Goal: Transaction & Acquisition: Purchase product/service

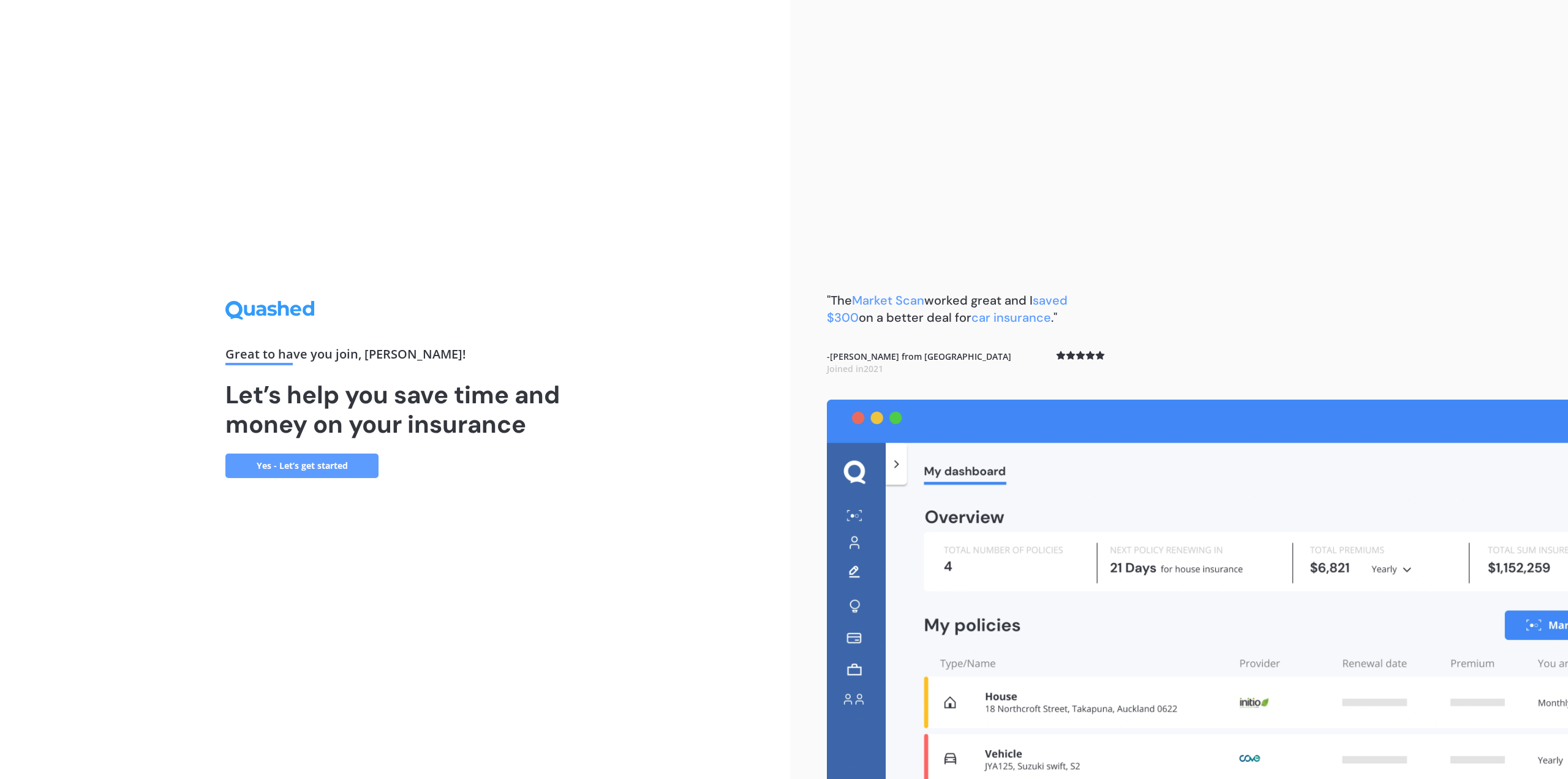
click at [340, 467] on link "Yes - Let’s get started" at bounding box center [301, 465] width 153 height 25
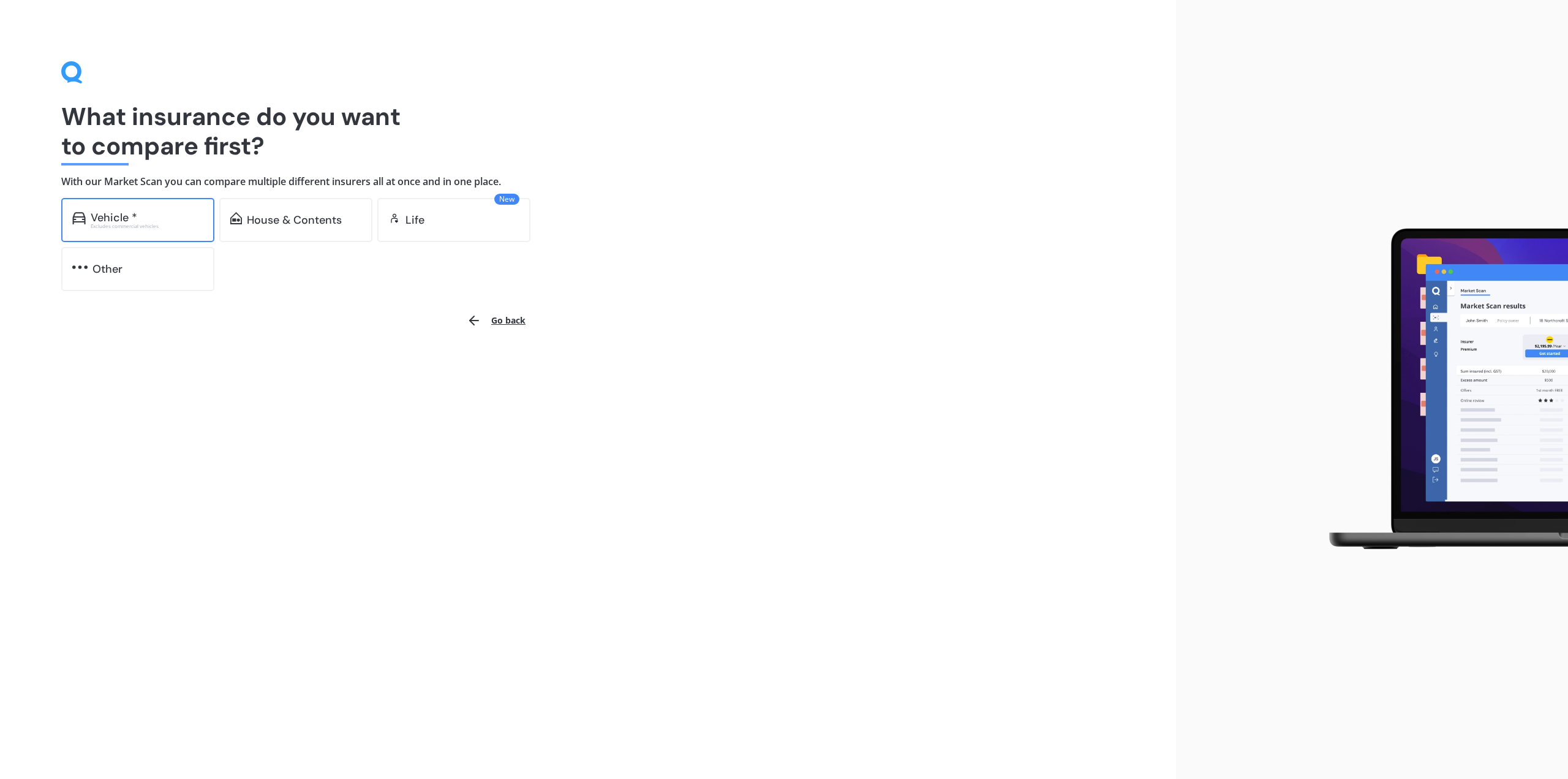
click at [119, 215] on div "Vehicle *" at bounding box center [114, 218] width 47 height 12
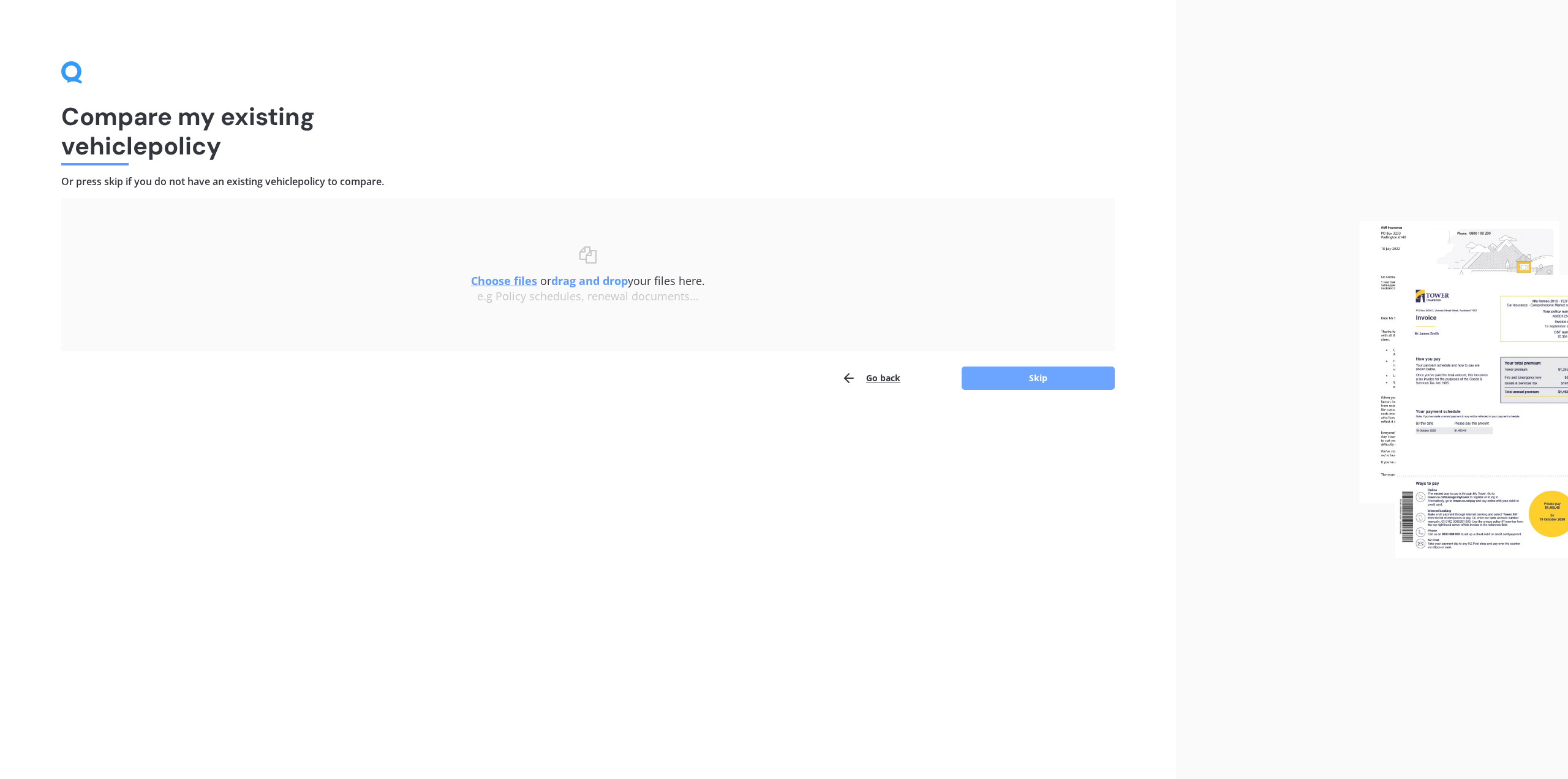
click at [1033, 376] on button "Skip" at bounding box center [1038, 378] width 153 height 23
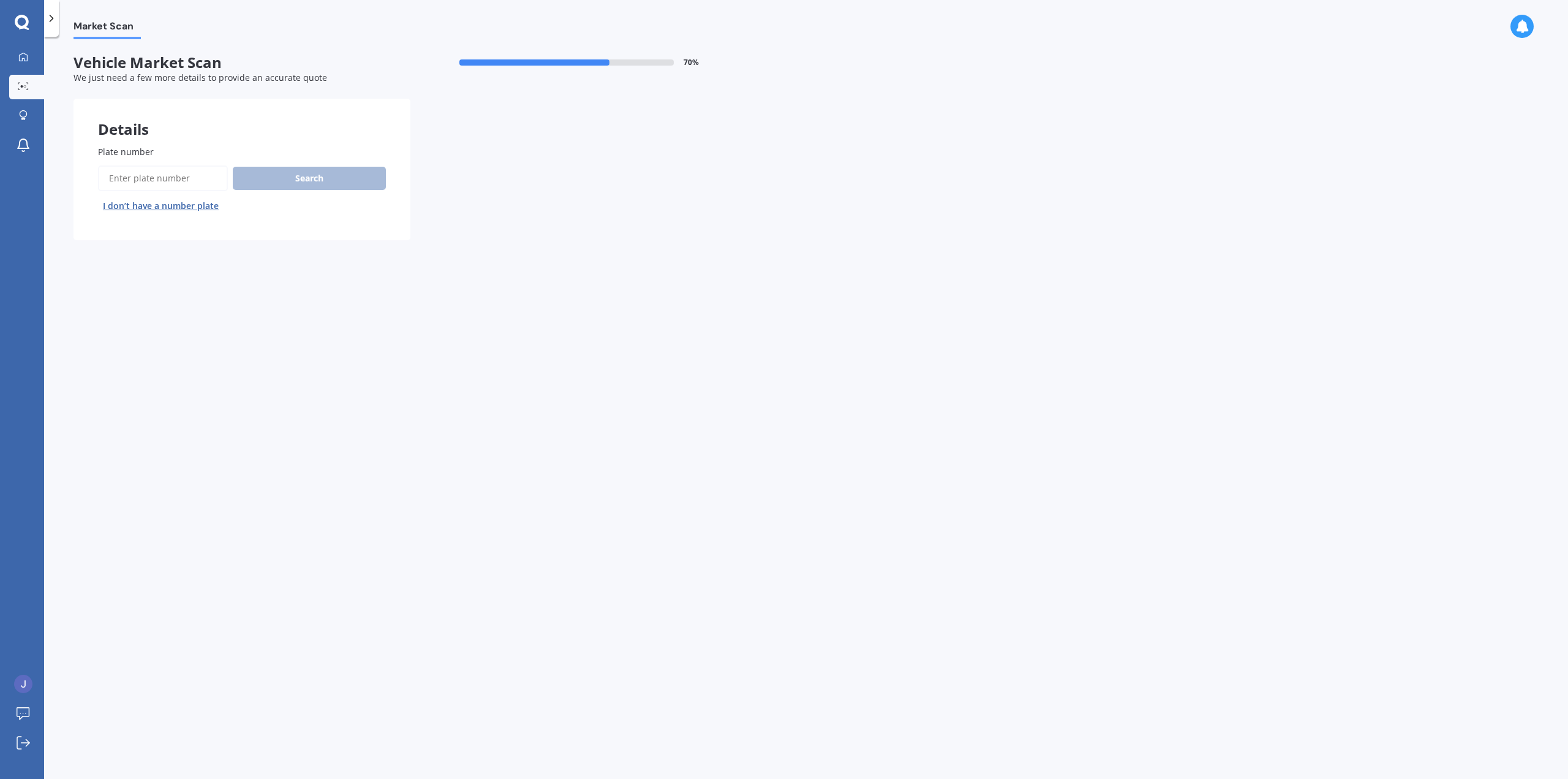
click at [203, 187] on input "Plate number" at bounding box center [163, 179] width 130 height 26
type input "npk58"
click at [233, 167] on button "Search" at bounding box center [308, 178] width 153 height 23
select select "MAZDA"
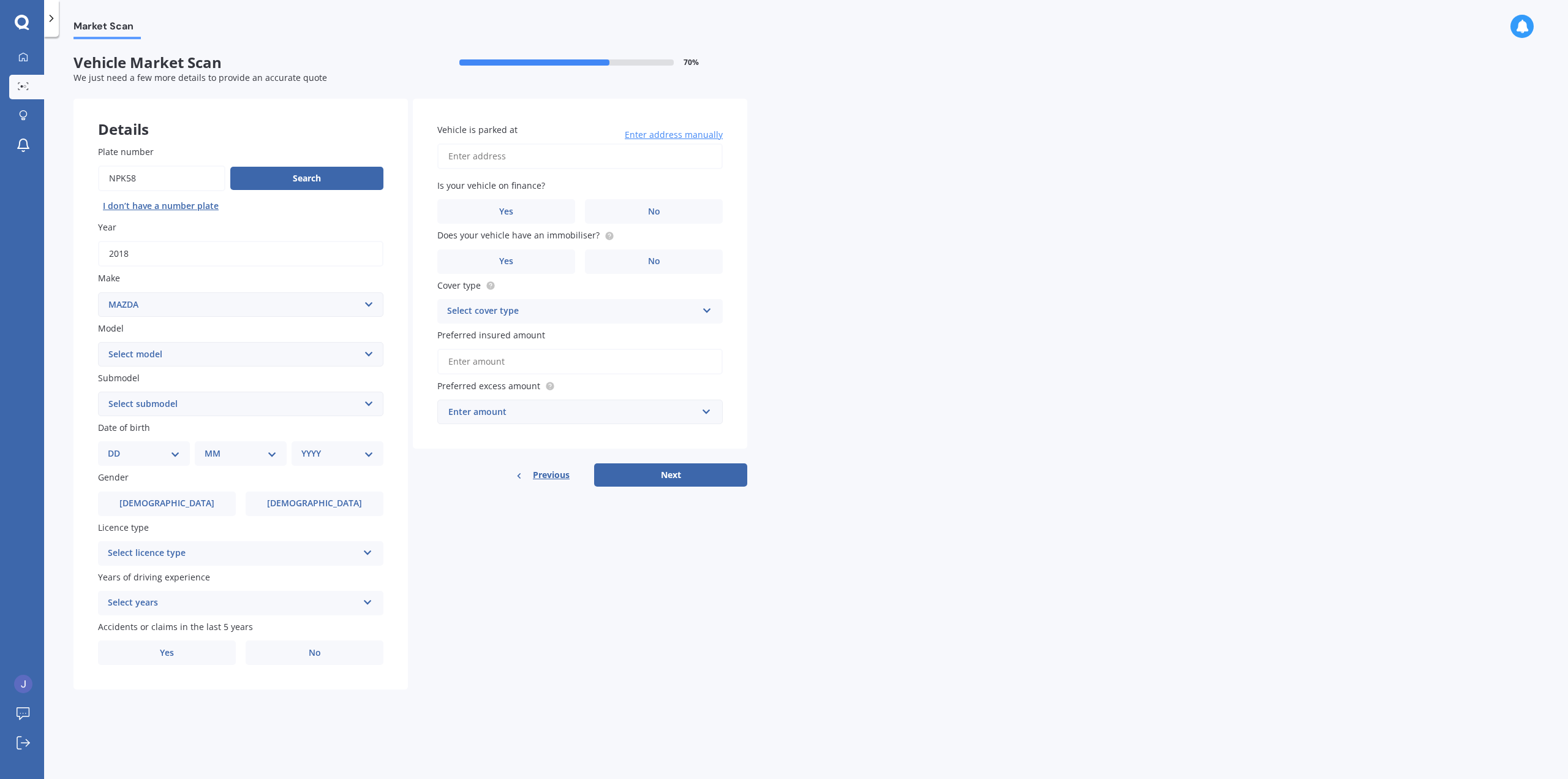
click at [179, 350] on select "Select model 121 2 3 323 323 / Familia 6 626 929 Atenza Autozam Axela AZ3 B2000…" at bounding box center [241, 354] width 285 height 25
select select "CX5"
click at [98, 343] on select "Select model 121 2 3 323 323 / Familia 6 626 929 Atenza Autozam Axela AZ3 B2000…" at bounding box center [241, 354] width 285 height 25
click at [182, 416] on select "Select submodel 2.2 Diesel 2WD XD 2.5S 4WD Diesel Limited 4WD GSX 2.2 Diesel St…" at bounding box center [241, 403] width 285 height 25
select select "STATION WAGON (PETROL)"
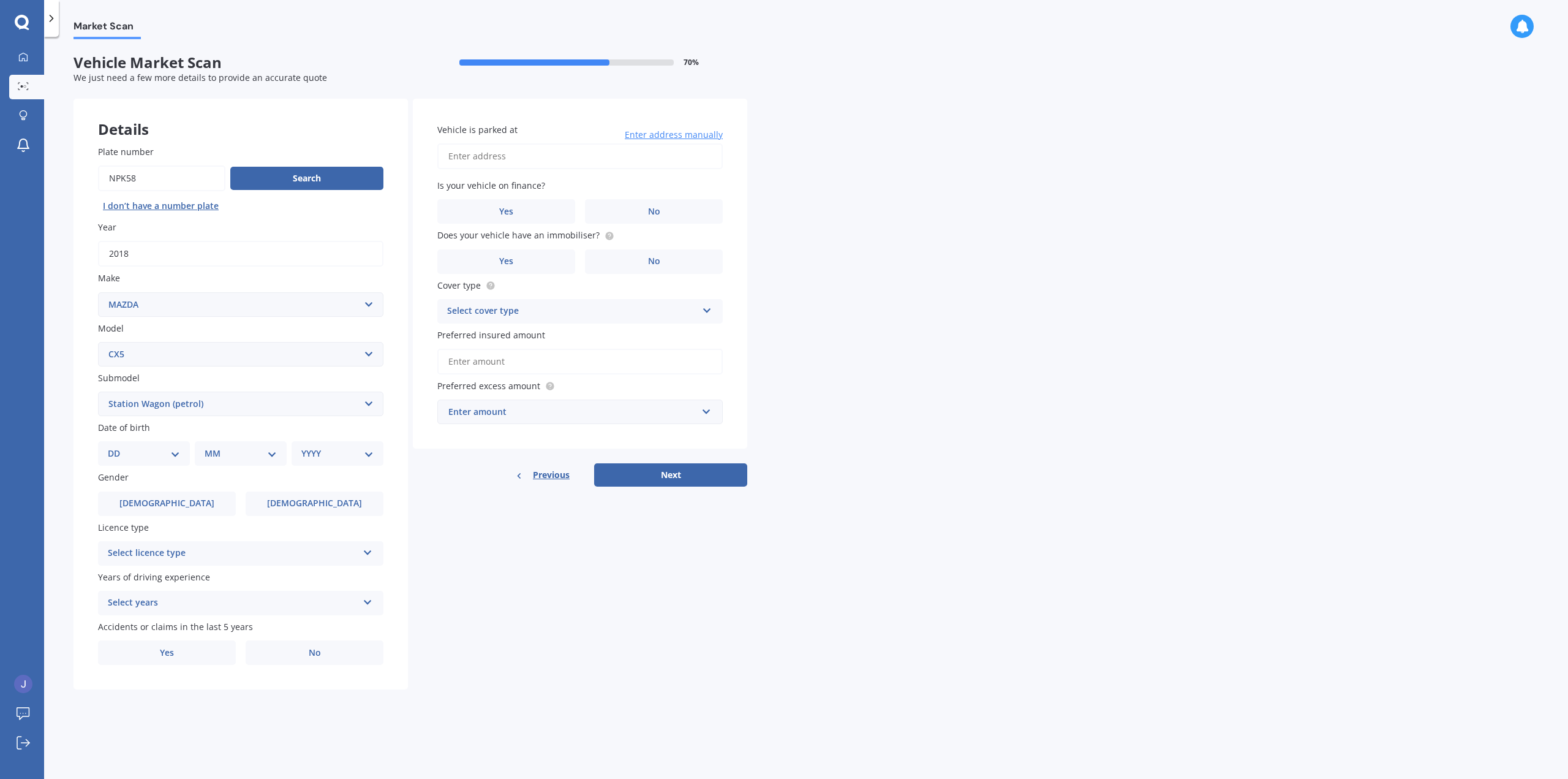
click at [98, 392] on select "Select submodel 2.2 Diesel 2WD XD 2.5S 4WD Diesel Limited 4WD GSX 2.2 Diesel St…" at bounding box center [241, 403] width 285 height 25
click at [171, 450] on select "DD 01 02 03 04 05 06 07 08 09 10 11 12 13 14 15 16 17 18 19 20 21 22 23 24 25 2…" at bounding box center [144, 453] width 72 height 14
select select "18"
click at [118, 448] on select "DD 01 02 03 04 05 06 07 08 09 10 11 12 13 14 15 16 17 18 19 20 21 22 23 24 25 2…" at bounding box center [144, 453] width 72 height 14
click at [257, 453] on select "MM 01 02 03 04 05 06 07 08 09 10 11 12" at bounding box center [244, 453] width 68 height 14
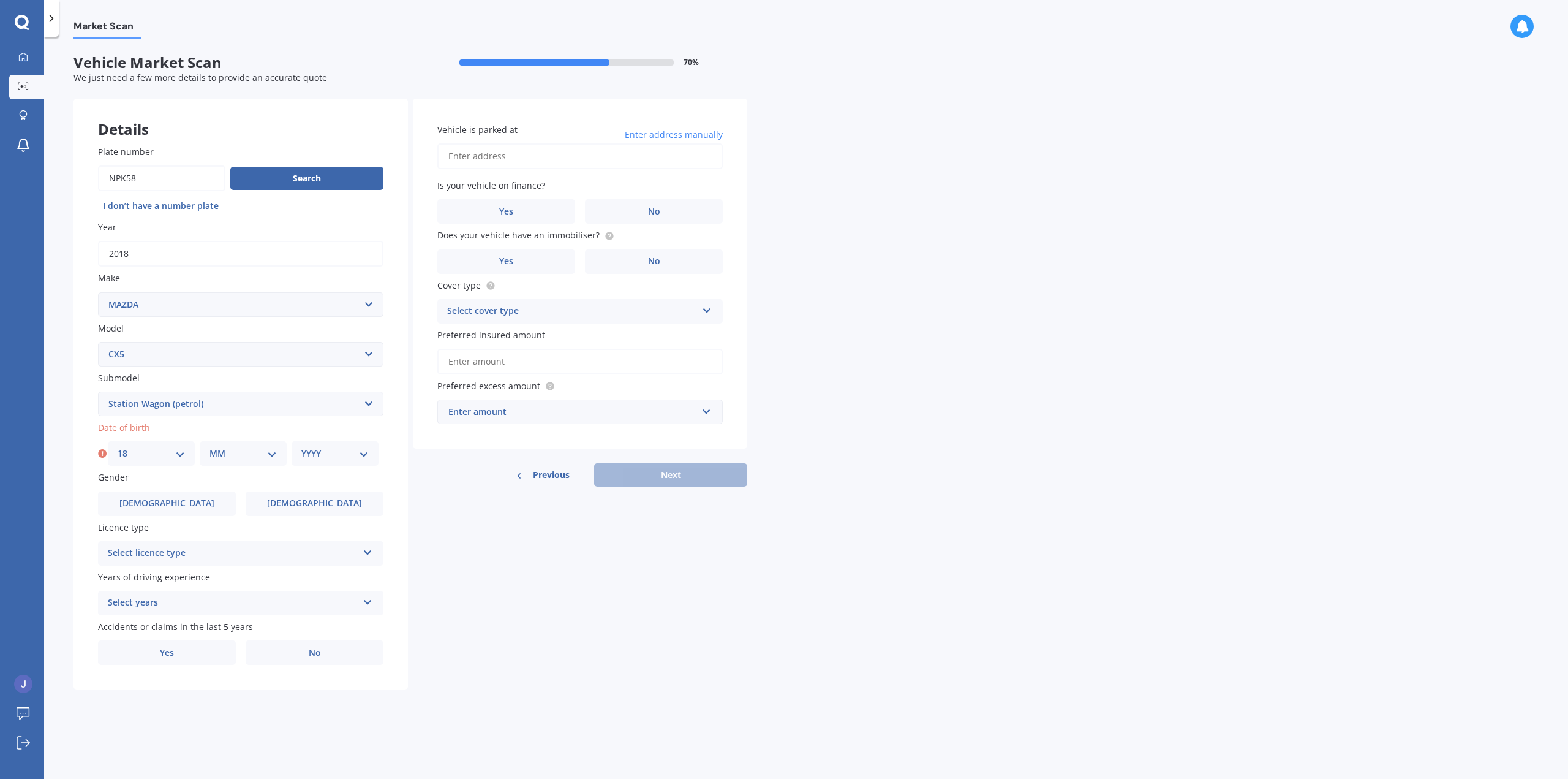
click at [155, 456] on select "DD 01 02 03 04 05 06 07 08 09 10 11 12 13 14 15 16 17 18 19 20 21 22 23 24 25 2…" at bounding box center [152, 453] width 68 height 14
click at [156, 456] on select "DD 01 02 03 04 05 06 07 08 09 10 11 12 13 14 15 16 17 18 19 20 21 22 23 24 25 2…" at bounding box center [152, 453] width 68 height 14
click at [243, 450] on select "MM 01 02 03 04 05 06 07 08 09 10 11 12" at bounding box center [244, 453] width 68 height 14
select select "07"
click at [210, 448] on select "MM 01 02 03 04 05 06 07 08 09 10 11 12" at bounding box center [244, 453] width 68 height 14
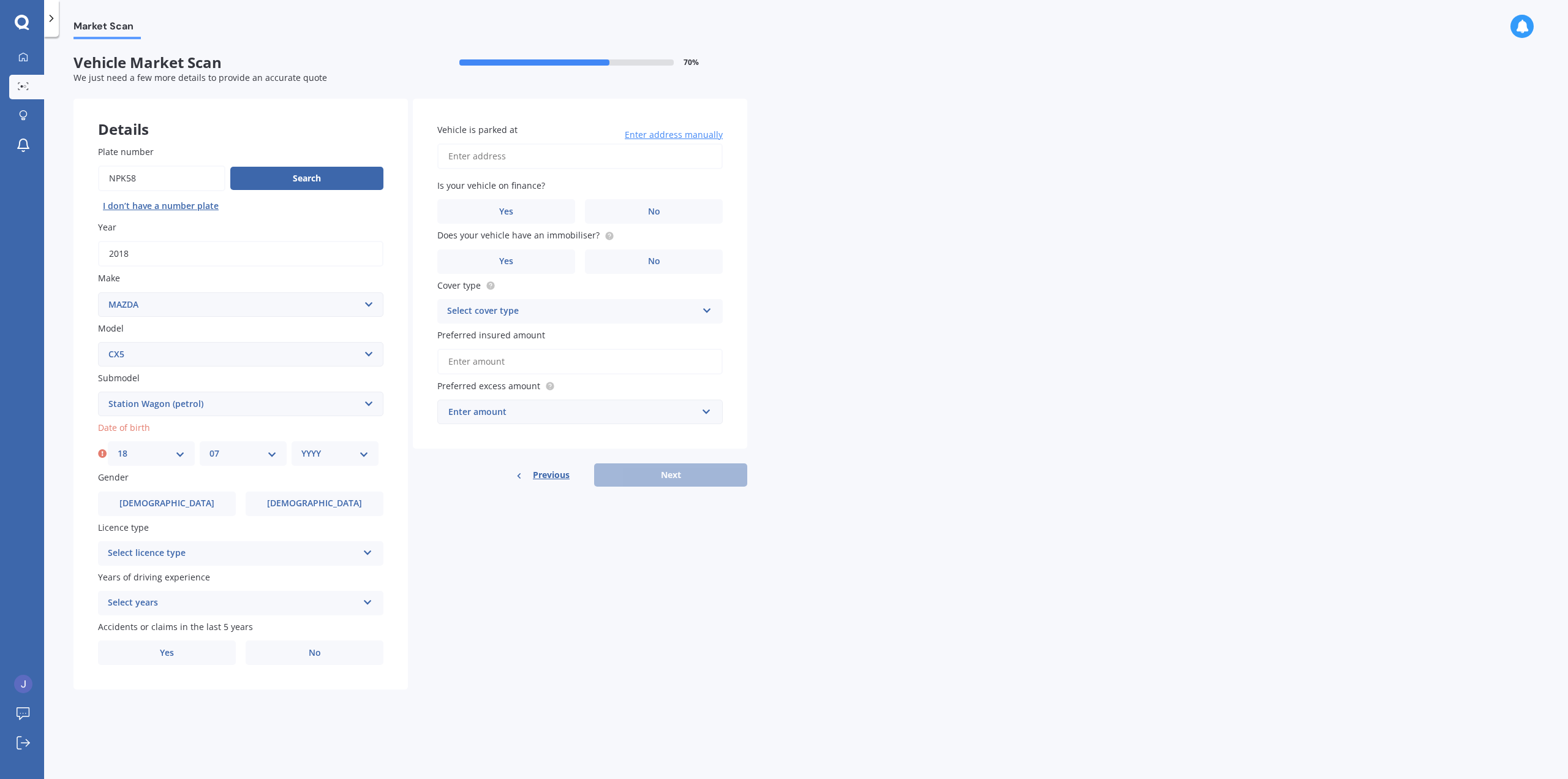
click at [308, 463] on div "YYYY 2025 2024 2023 2022 2021 2020 2019 2018 2017 2016 2015 2014 2013 2012 2011…" at bounding box center [334, 453] width 87 height 25
click at [337, 455] on select "YYYY 2025 2024 2023 2022 2021 2020 2019 2018 2017 2016 2015 2014 2013 2012 2011…" at bounding box center [335, 453] width 68 height 14
select select "1987"
click at [301, 448] on select "YYYY 2025 2024 2023 2022 2021 2020 2019 2018 2017 2016 2015 2014 2013 2012 2011…" at bounding box center [335, 453] width 68 height 14
click at [322, 498] on label "[DEMOGRAPHIC_DATA]" at bounding box center [314, 503] width 138 height 25
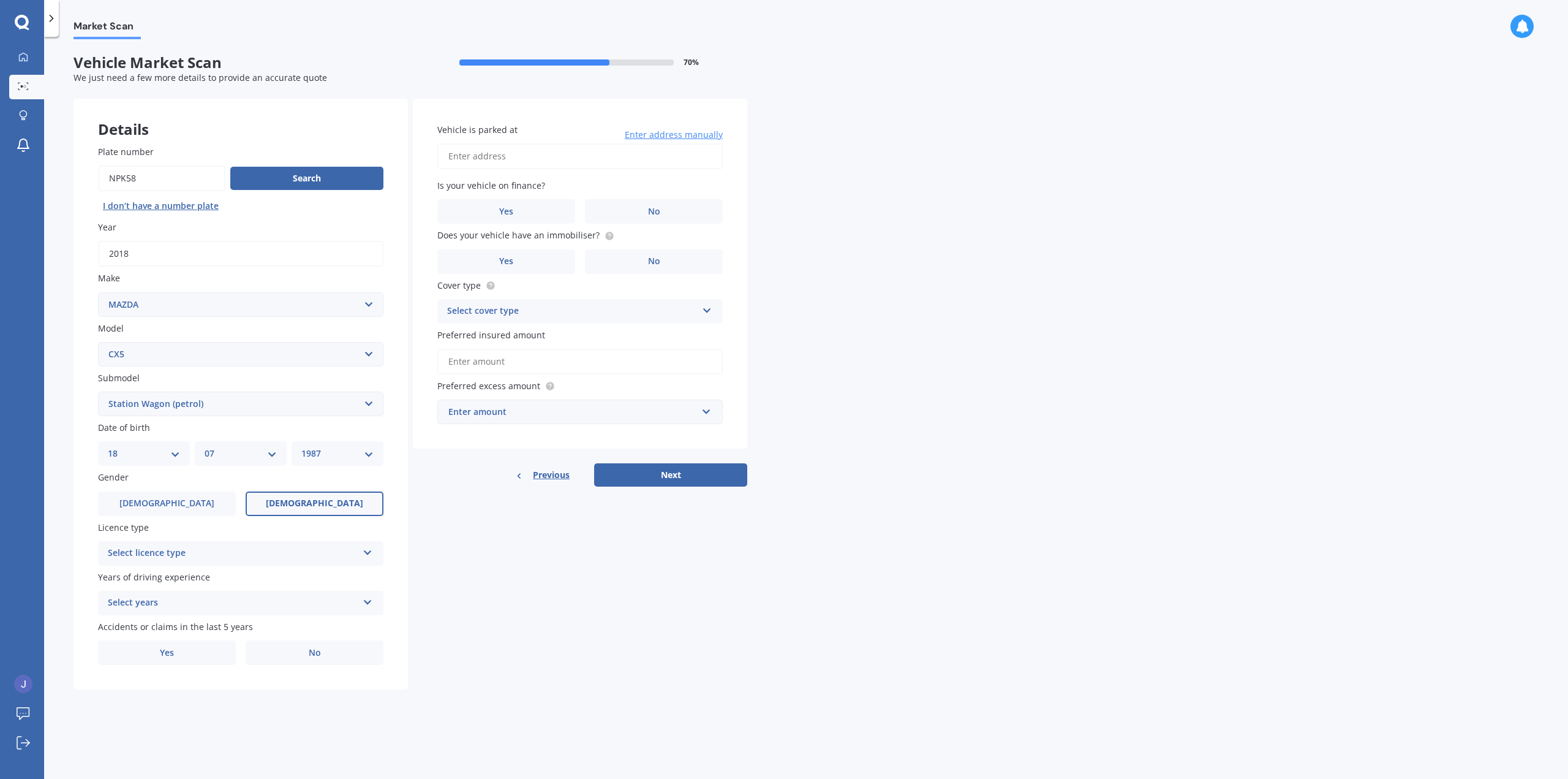
click at [0, 0] on input "[DEMOGRAPHIC_DATA]" at bounding box center [0, 0] width 0 height 0
click at [225, 553] on div "Select licence type" at bounding box center [233, 553] width 250 height 15
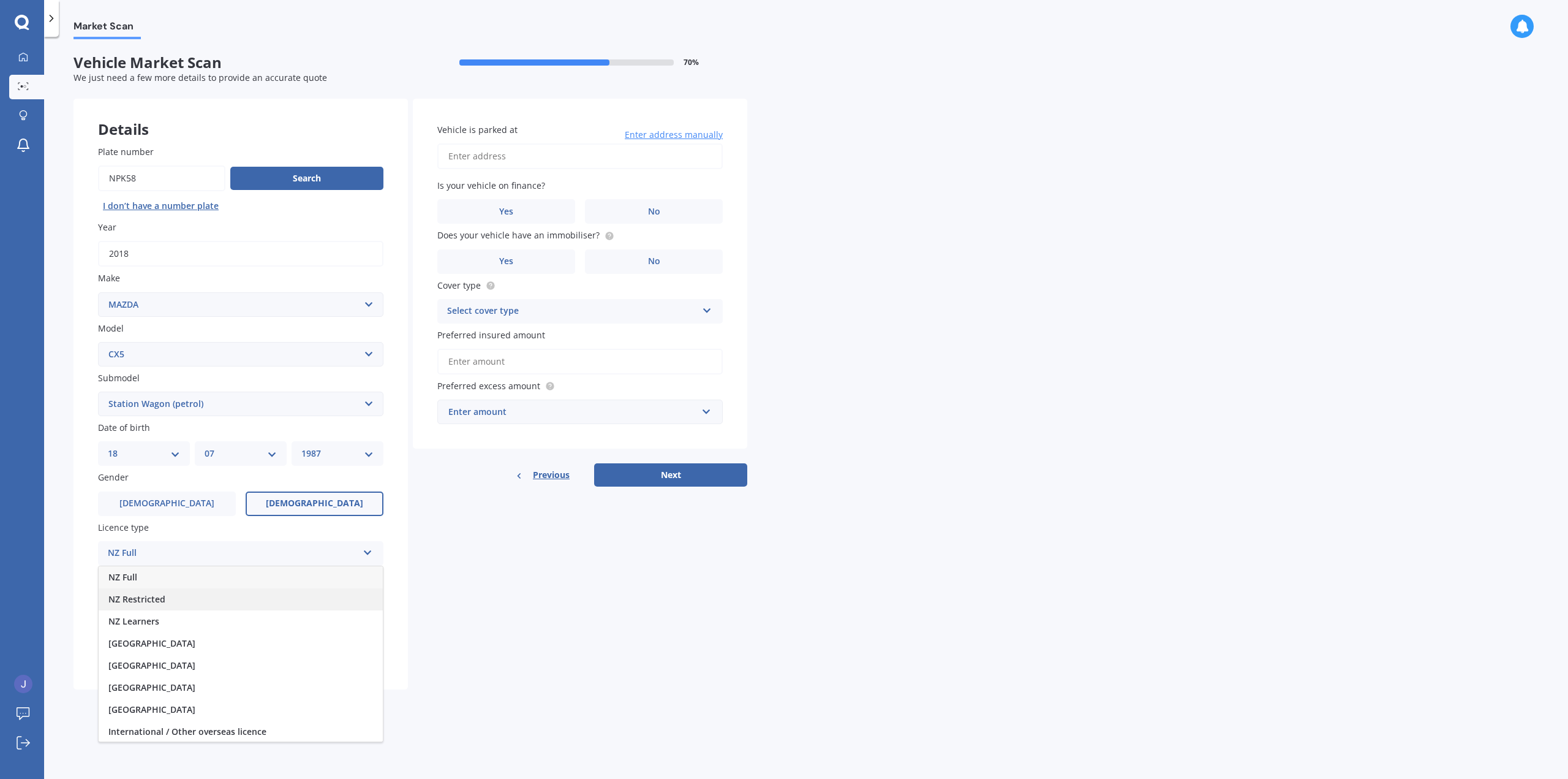
click at [191, 596] on div "NZ Restricted" at bounding box center [241, 599] width 284 height 22
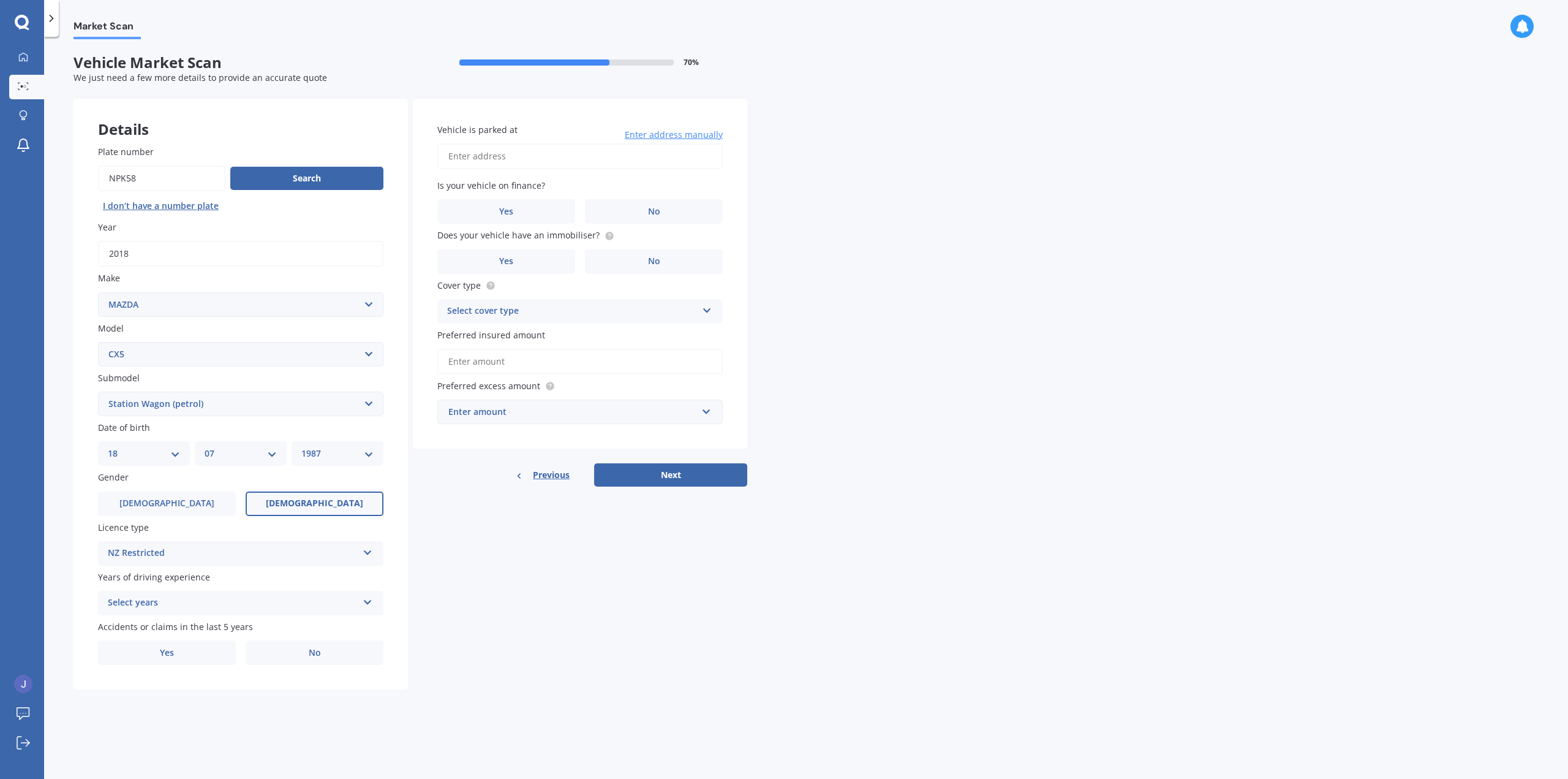
click at [196, 583] on span "Years of driving experience" at bounding box center [154, 577] width 112 height 12
click at [198, 606] on div "Select years" at bounding box center [233, 603] width 250 height 15
click at [135, 648] on span "4 years" at bounding box center [124, 649] width 30 height 12
click at [212, 645] on label "Yes" at bounding box center [167, 652] width 138 height 25
click at [0, 0] on input "Yes" at bounding box center [0, 0] width 0 height 0
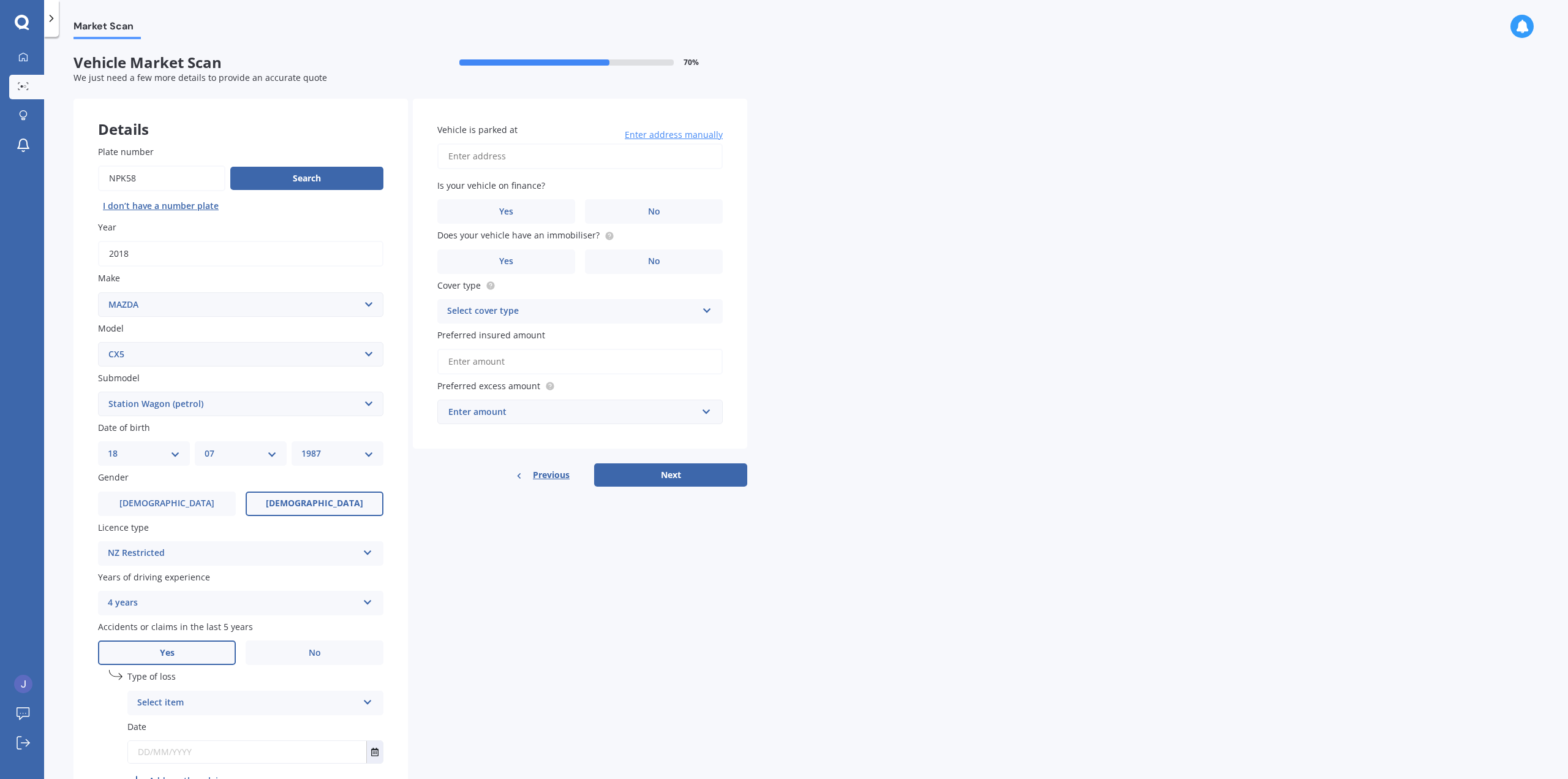
scroll to position [77, 0]
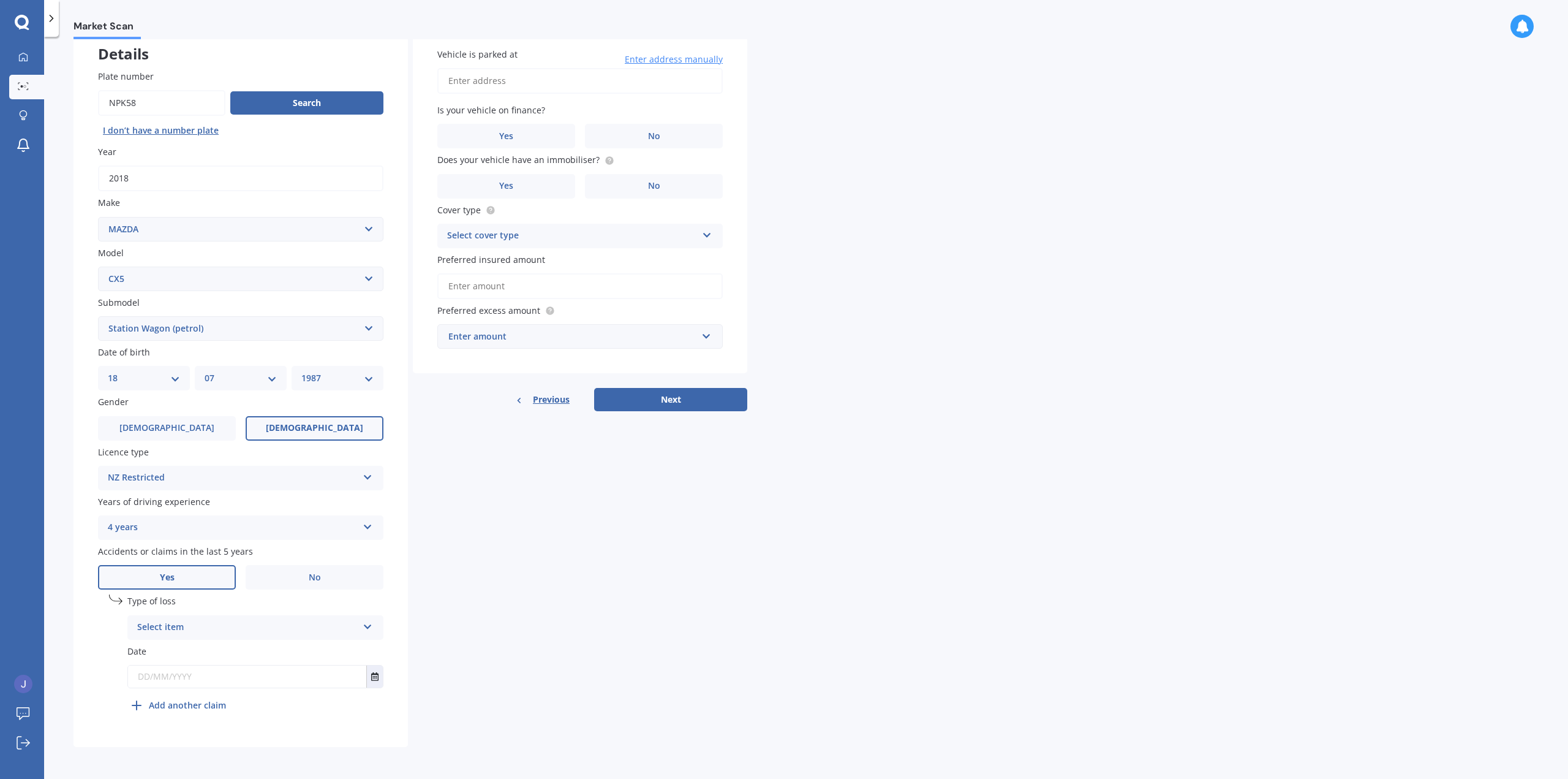
click at [231, 616] on div "Select item At fault accident Not at fault accident" at bounding box center [256, 627] width 257 height 25
click at [218, 651] on div "At fault accident" at bounding box center [255, 651] width 255 height 22
click at [196, 675] on input "text" at bounding box center [247, 677] width 239 height 22
type input "[DATE]"
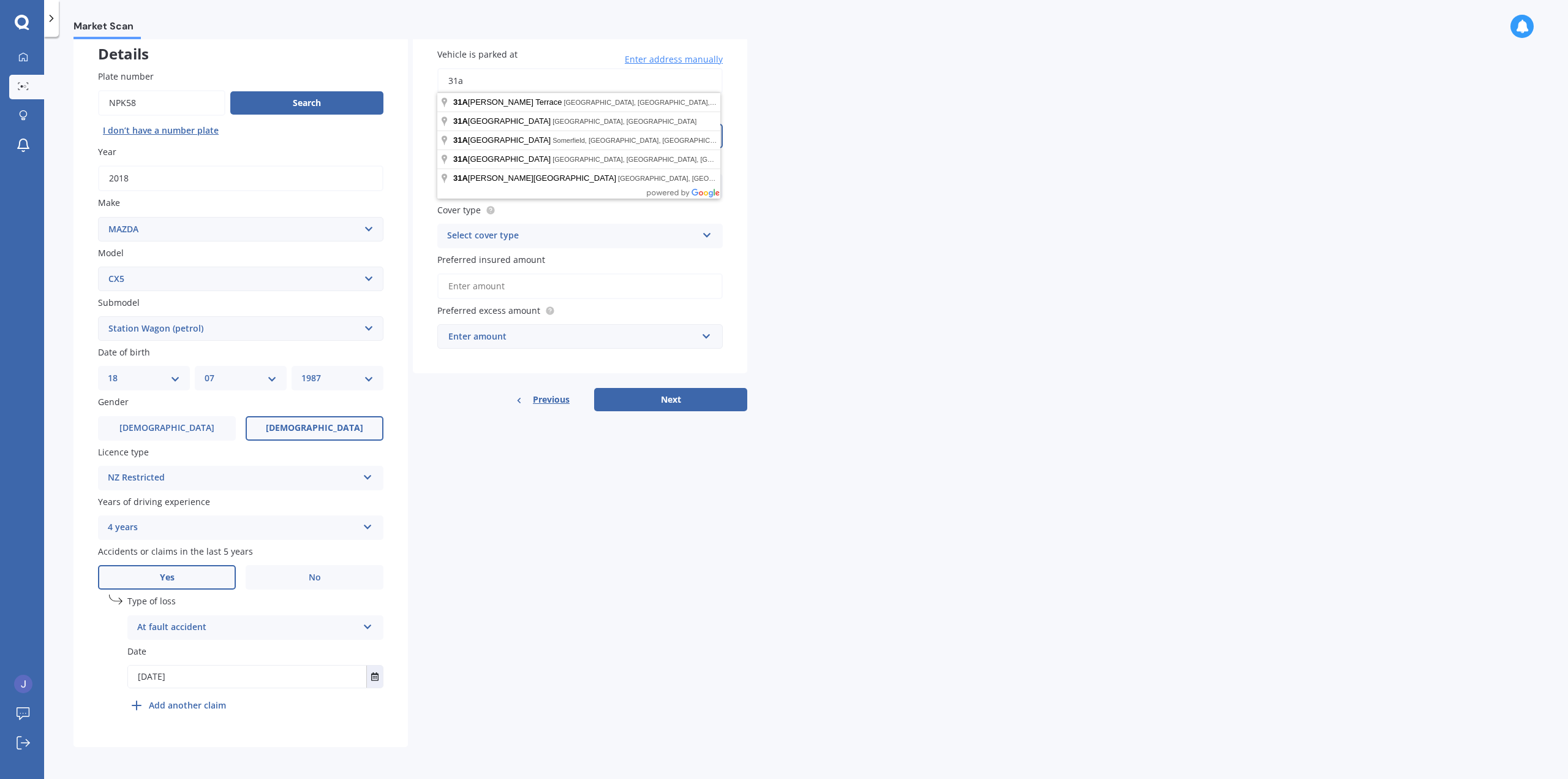
type input "[STREET_ADDRESS]"
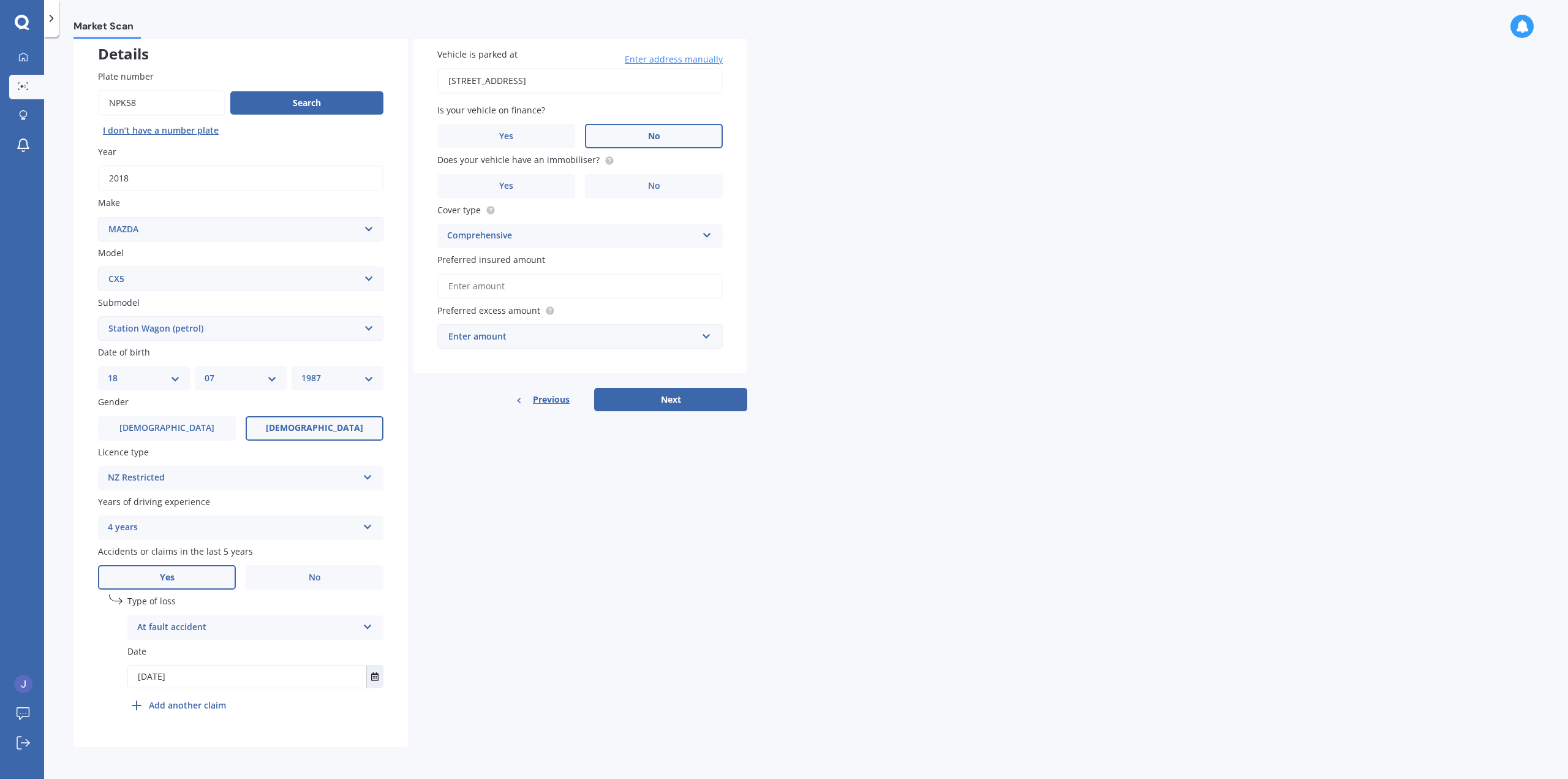
click at [626, 130] on label "No" at bounding box center [654, 136] width 138 height 25
click at [0, 0] on input "No" at bounding box center [0, 0] width 0 height 0
click at [534, 179] on label "Yes" at bounding box center [506, 186] width 138 height 25
click at [0, 0] on input "Yes" at bounding box center [0, 0] width 0 height 0
click at [522, 285] on input "Preferred insured amount" at bounding box center [580, 287] width 285 height 26
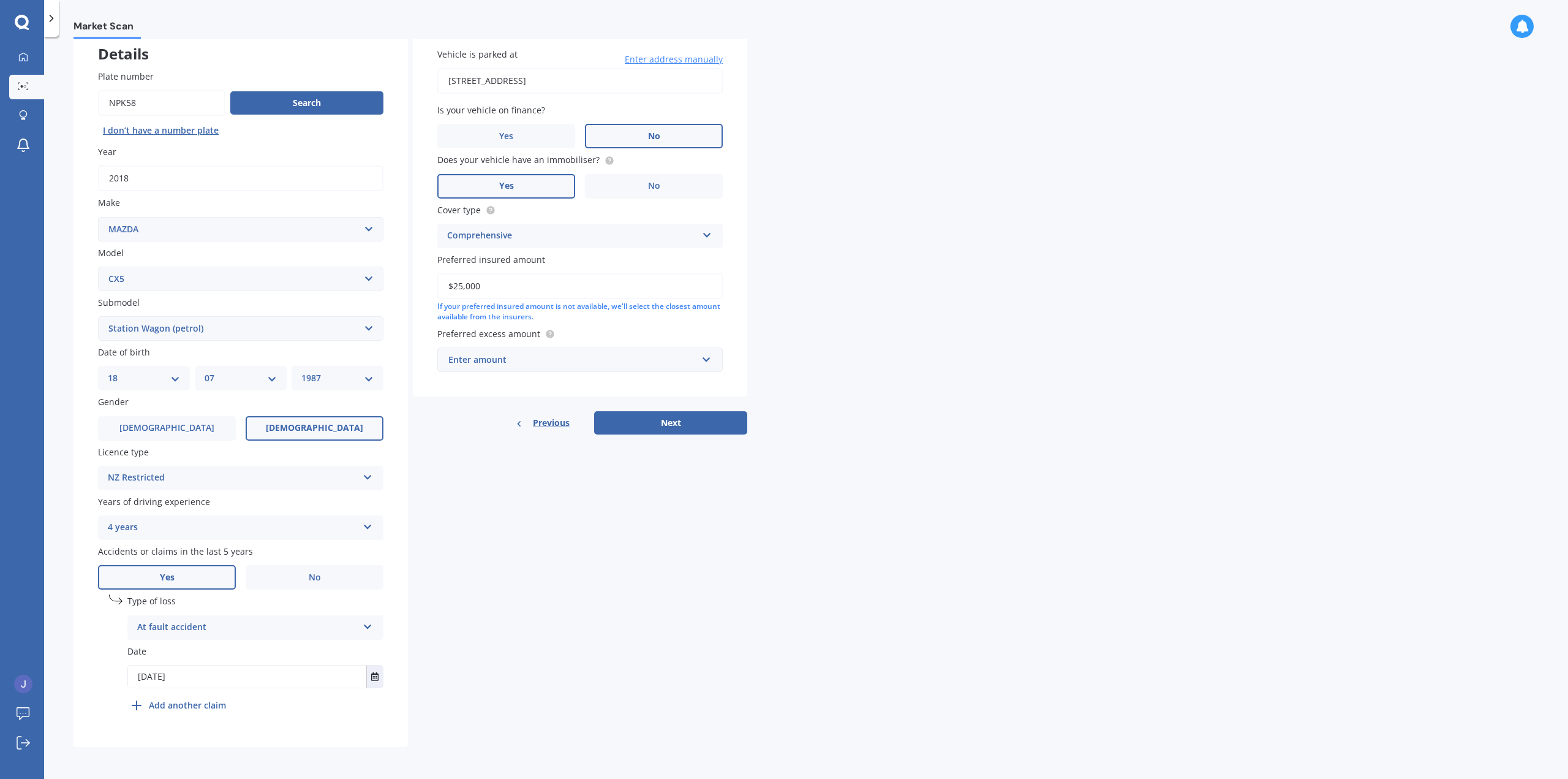
type input "$25,000"
click at [554, 354] on div "$100" at bounding box center [572, 361] width 249 height 14
click at [504, 421] on div "$500" at bounding box center [580, 427] width 284 height 23
click at [681, 434] on button "Next" at bounding box center [670, 435] width 153 height 23
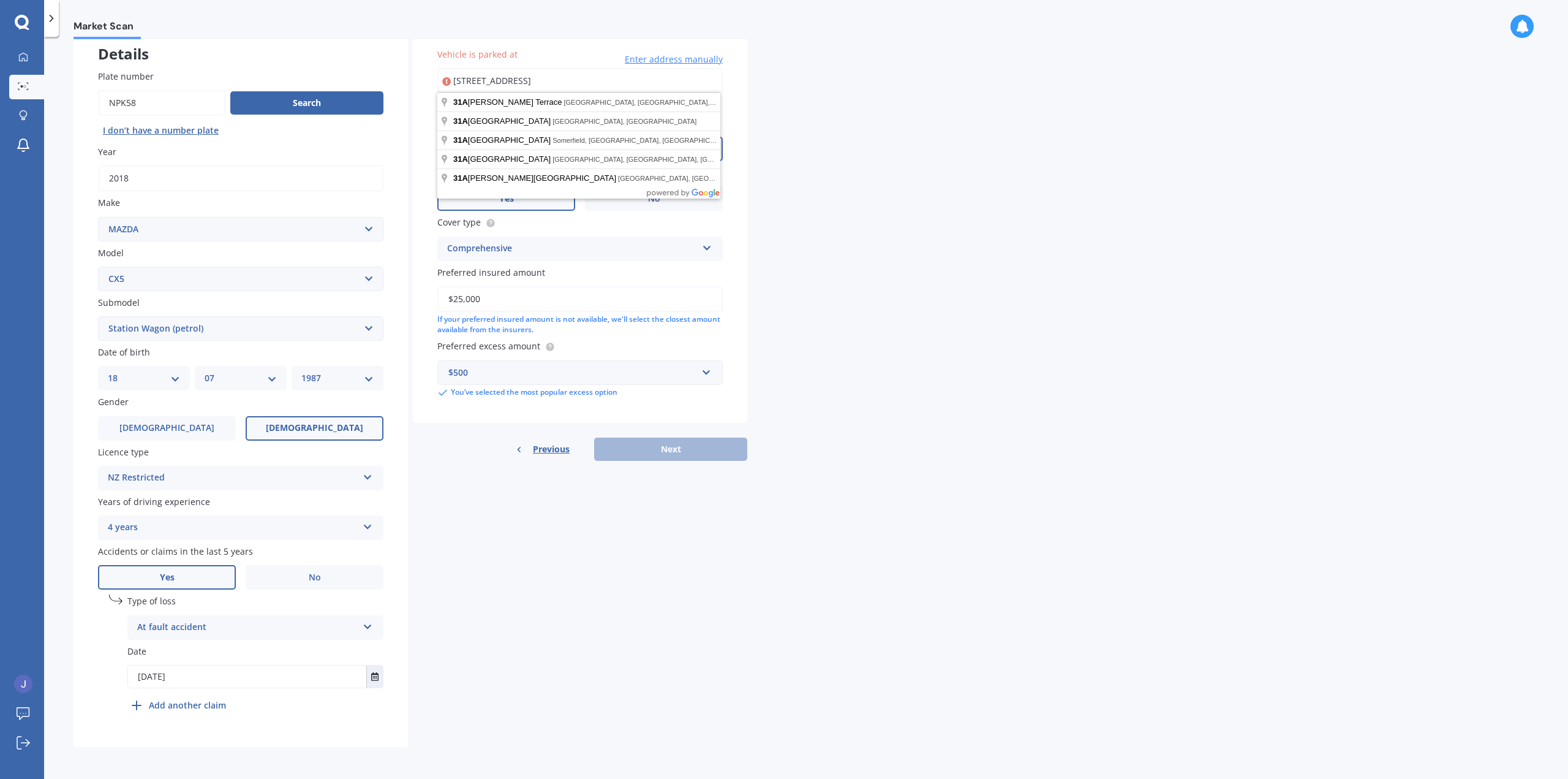
click at [666, 76] on input "[STREET_ADDRESS]" at bounding box center [580, 81] width 285 height 26
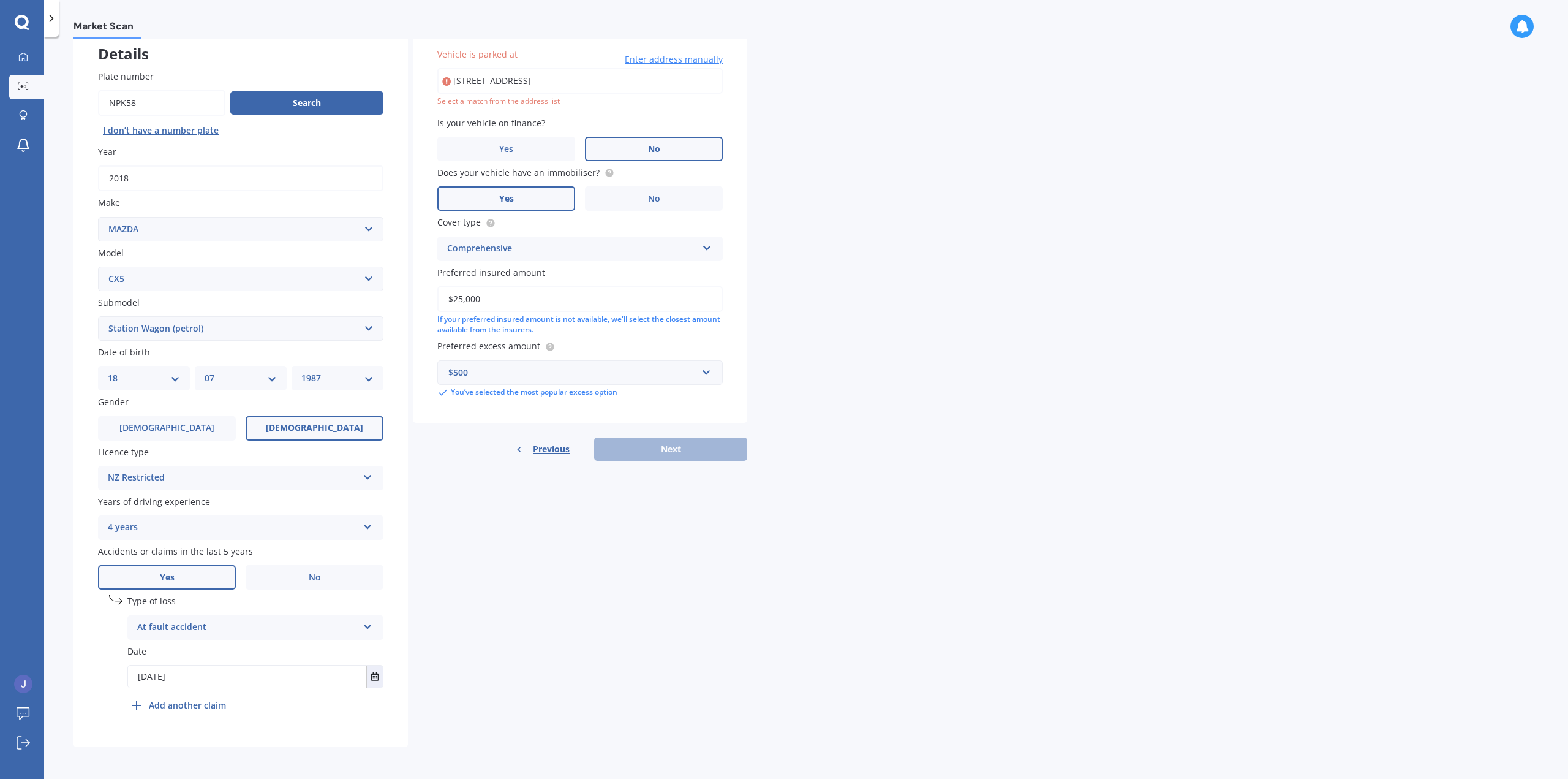
click at [554, 83] on input "[STREET_ADDRESS]" at bounding box center [580, 81] width 285 height 26
click at [658, 451] on div "Previous Next" at bounding box center [580, 448] width 334 height 23
click at [510, 78] on input "[STREET_ADDRESS]" at bounding box center [580, 81] width 285 height 26
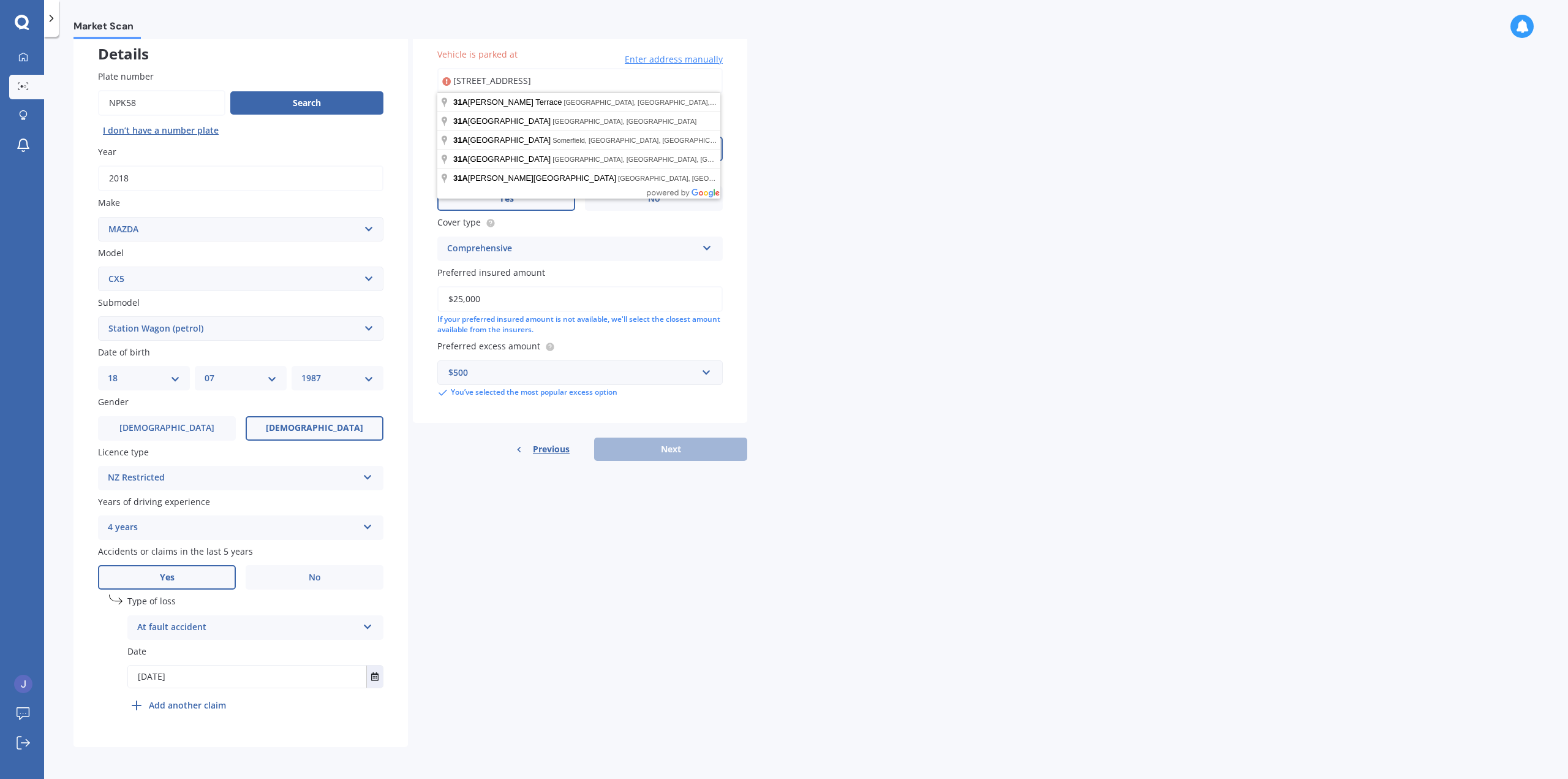
drag, startPoint x: 532, startPoint y: 73, endPoint x: 0, endPoint y: 56, distance: 532.3
click at [0, 56] on div "My Dashboard Market Scan Explore insurance Notifications [PERSON_NAME] Submit f…" at bounding box center [784, 390] width 1568 height 779
type input "[STREET_ADDRESS]"
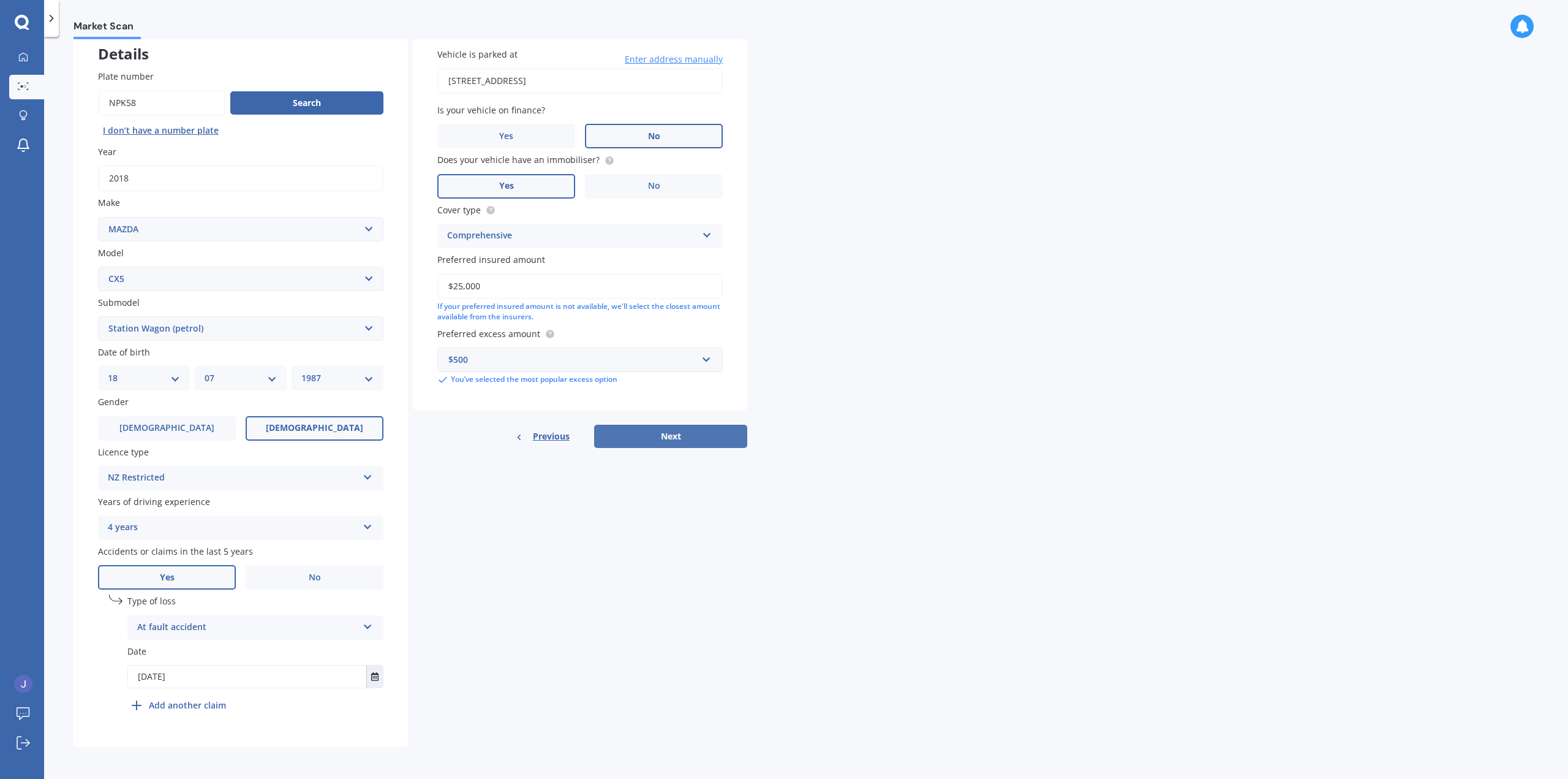
click at [668, 433] on button "Next" at bounding box center [670, 435] width 153 height 23
select select "18"
select select "07"
select select "1987"
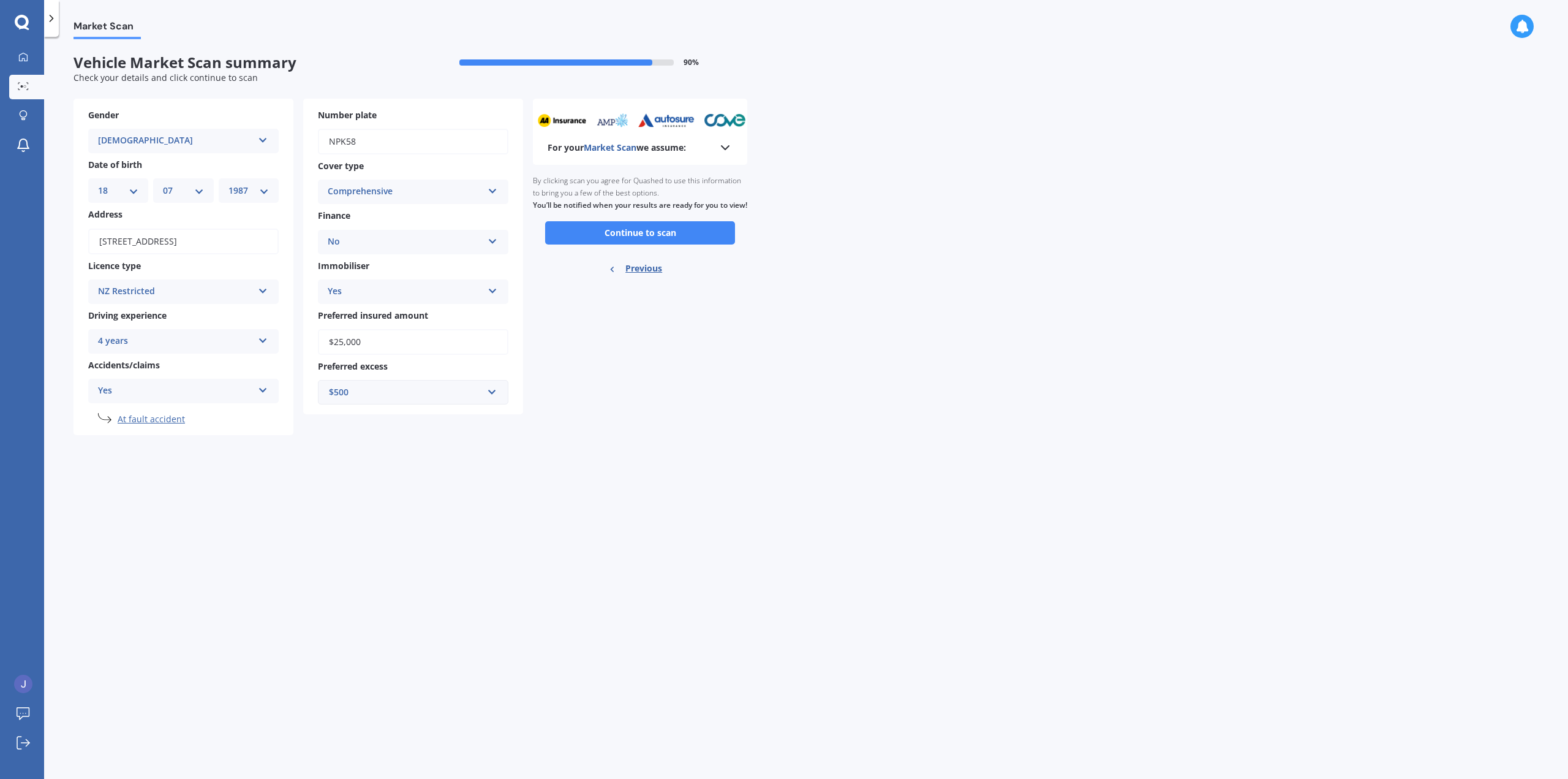
scroll to position [0, 0]
click at [666, 244] on button "Continue to scan" at bounding box center [640, 233] width 190 height 23
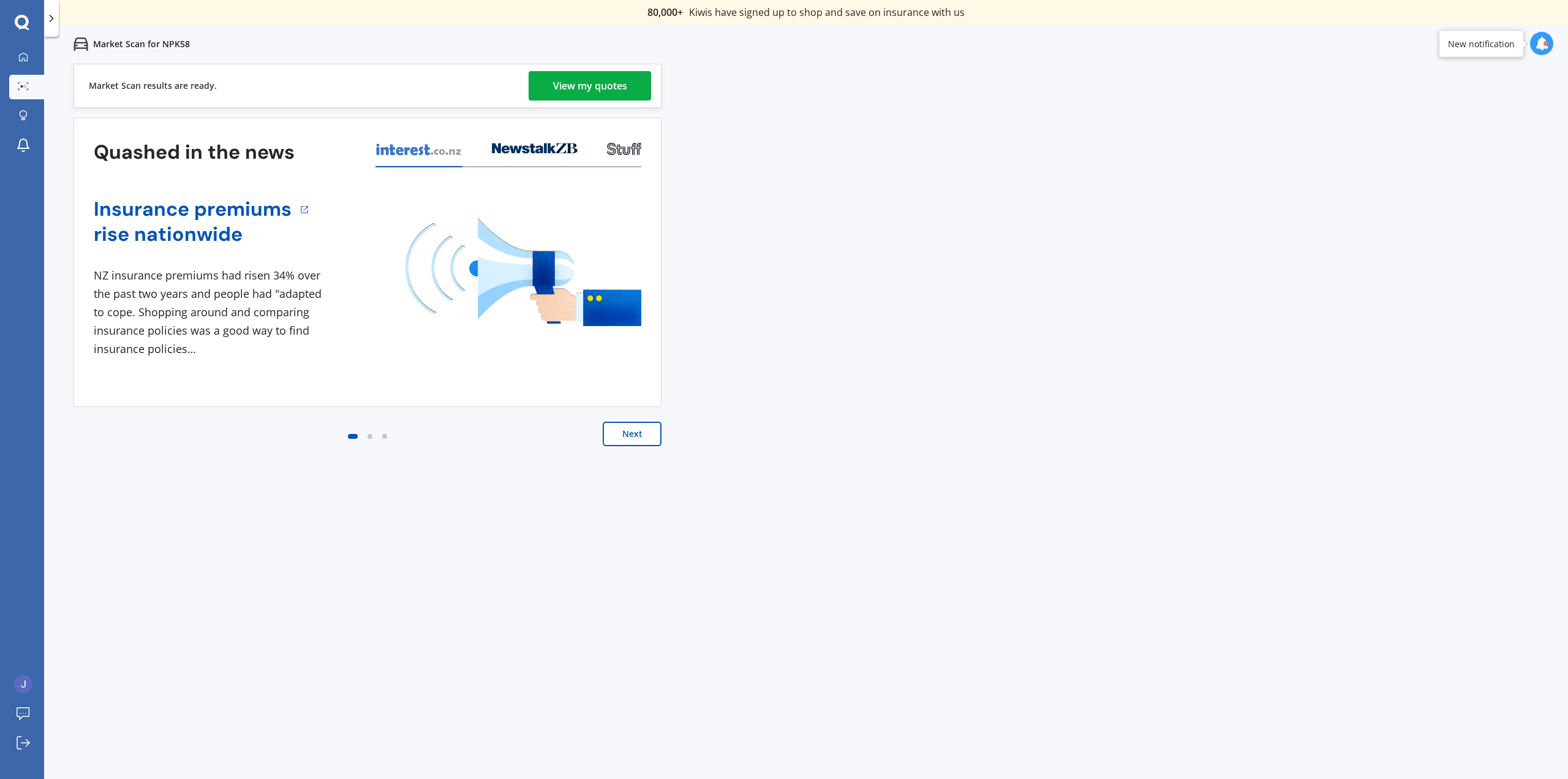
click at [601, 79] on div "View my quotes" at bounding box center [590, 85] width 74 height 29
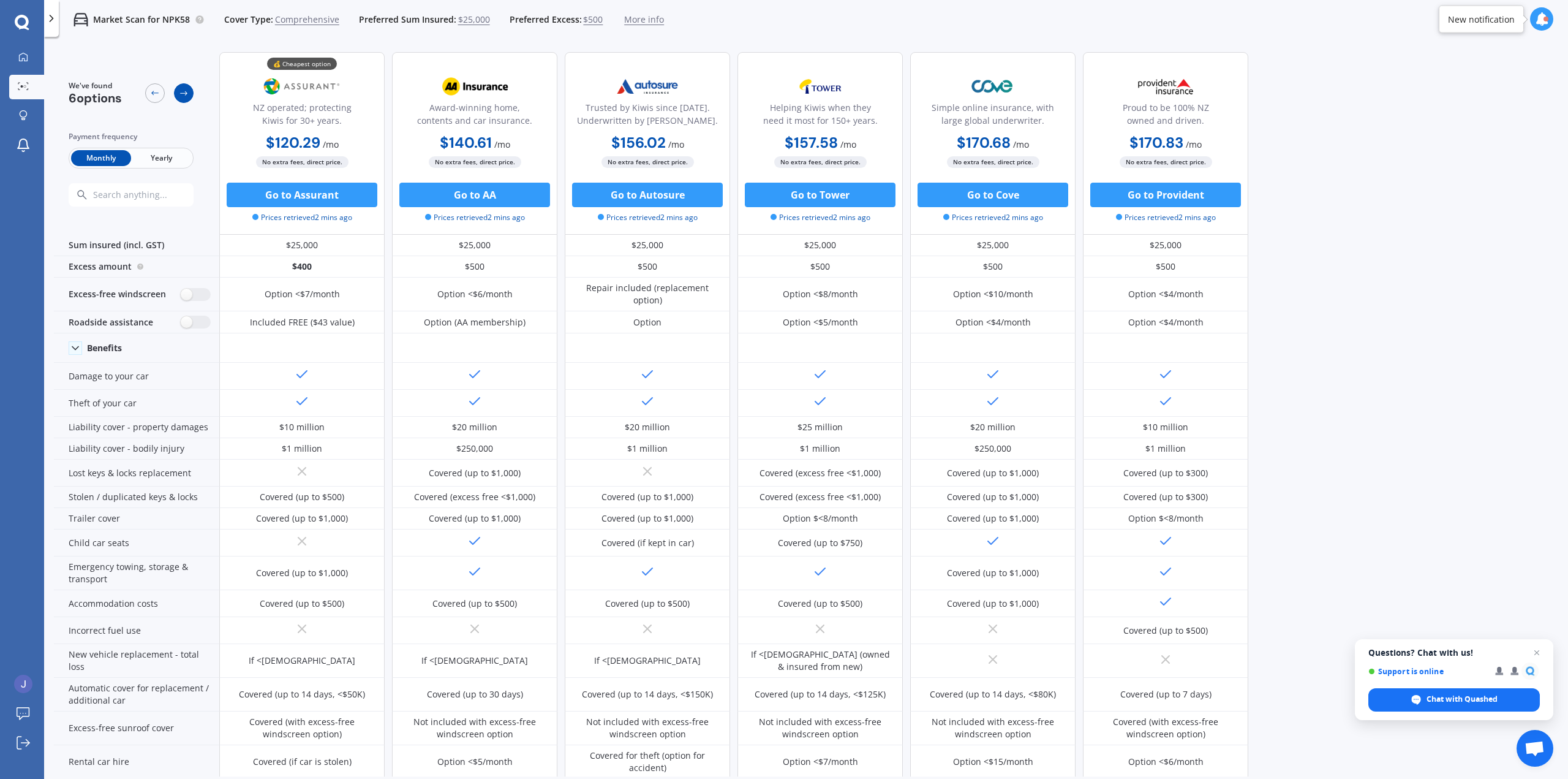
click at [183, 93] on icon at bounding box center [184, 93] width 10 height 10
click at [156, 96] on icon at bounding box center [155, 93] width 10 height 10
